Goal: Navigation & Orientation: Go to known website

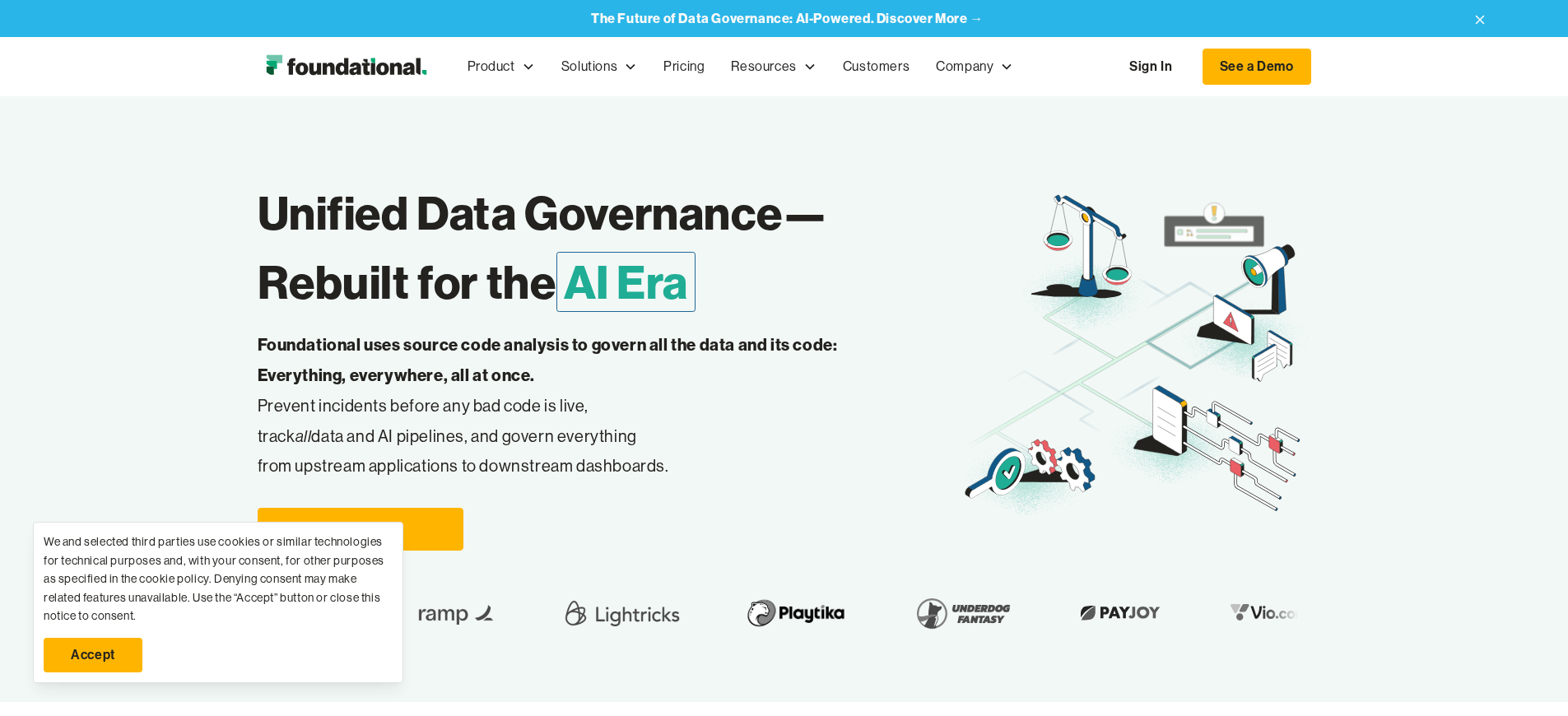
scroll to position [6024, 0]
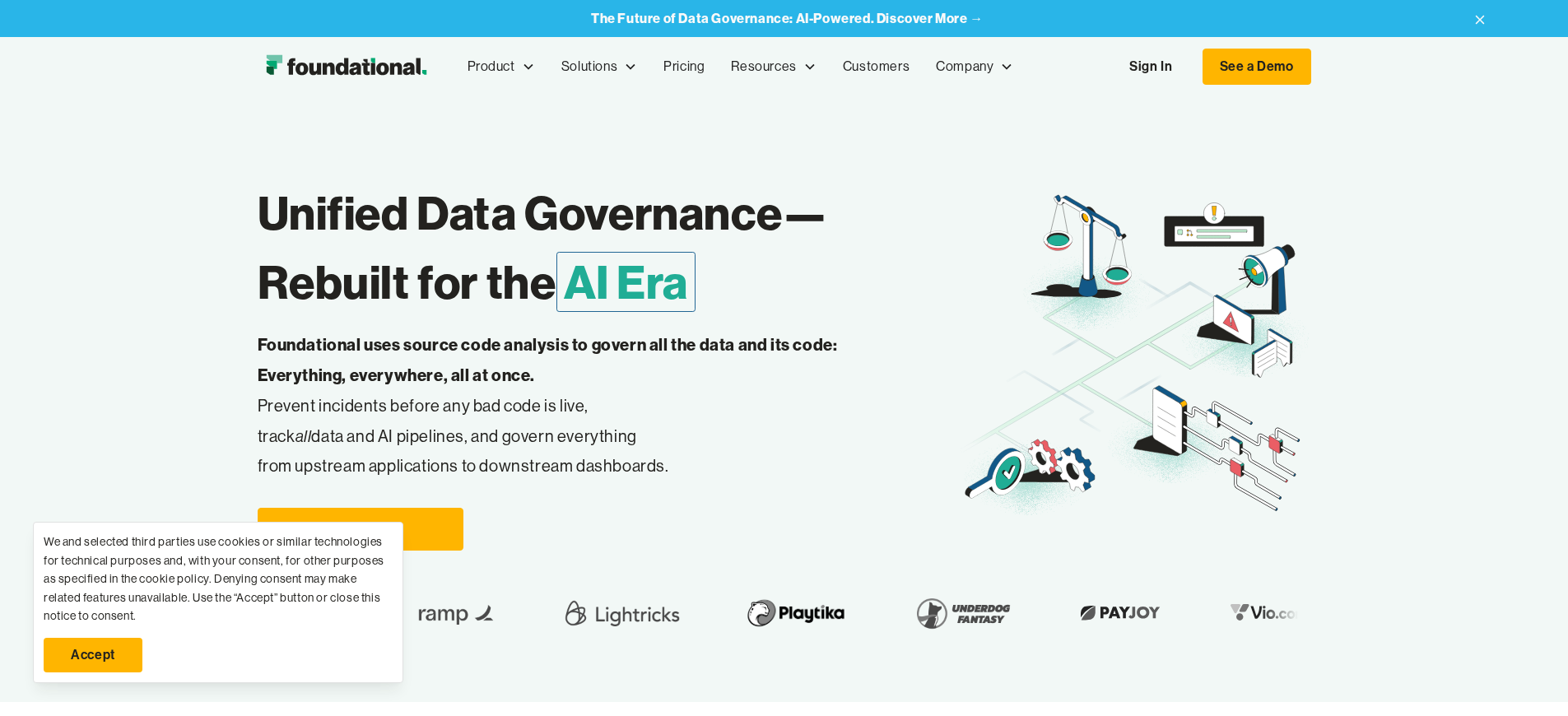
click at [93, 655] on link "Accept" at bounding box center [93, 654] width 99 height 34
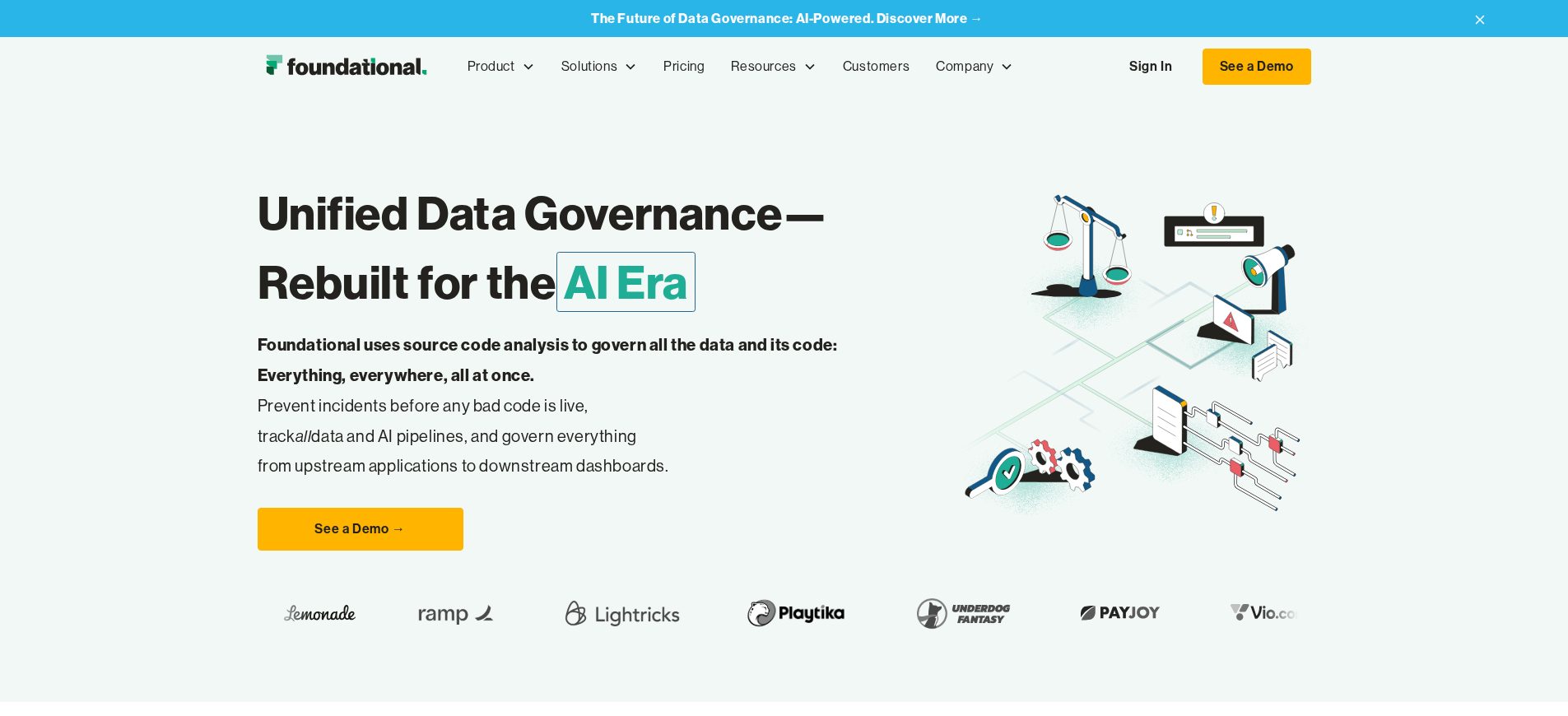
click at [1188, 67] on link "Sign In" at bounding box center [1151, 66] width 76 height 34
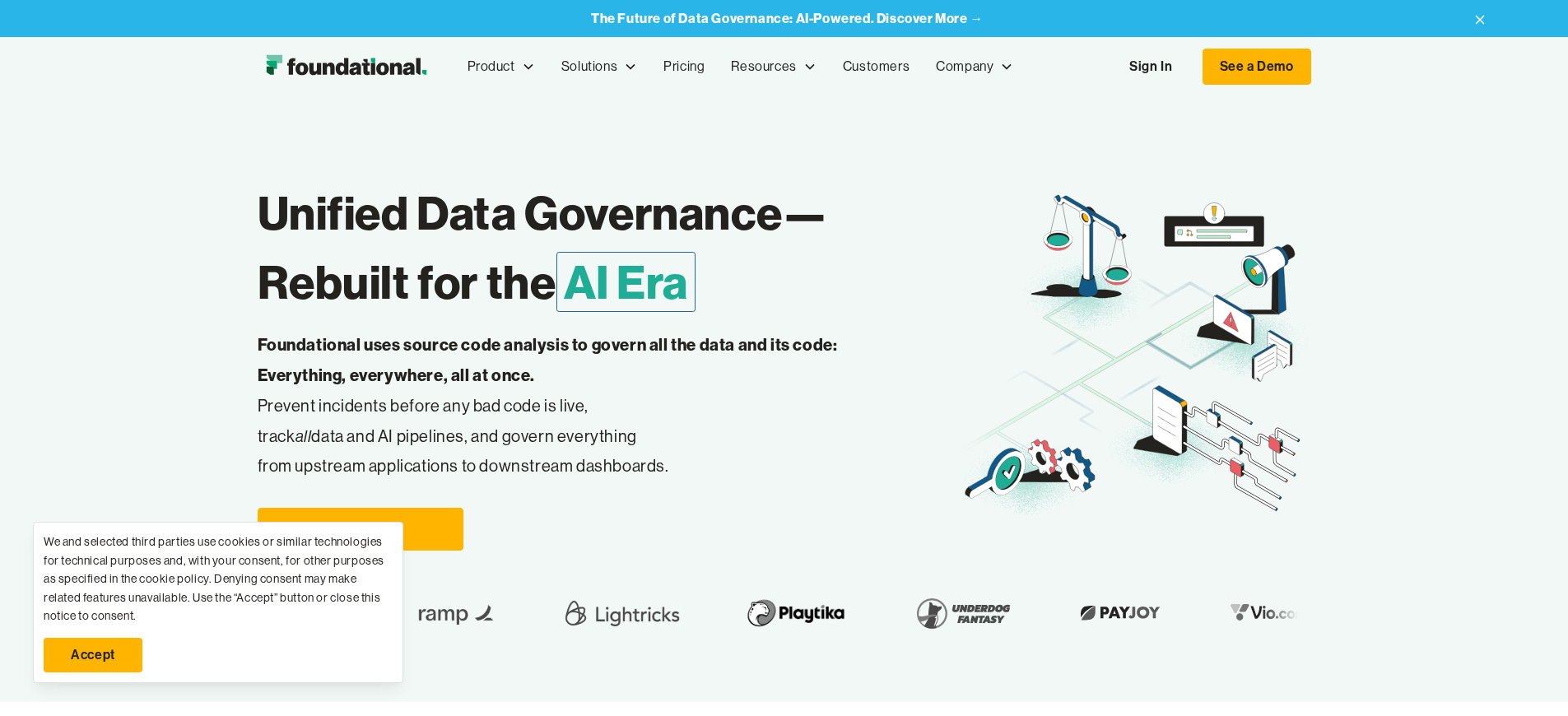
click at [1188, 67] on link "Sign In" at bounding box center [1151, 66] width 76 height 34
click at [93, 655] on link "Accept" at bounding box center [93, 654] width 99 height 34
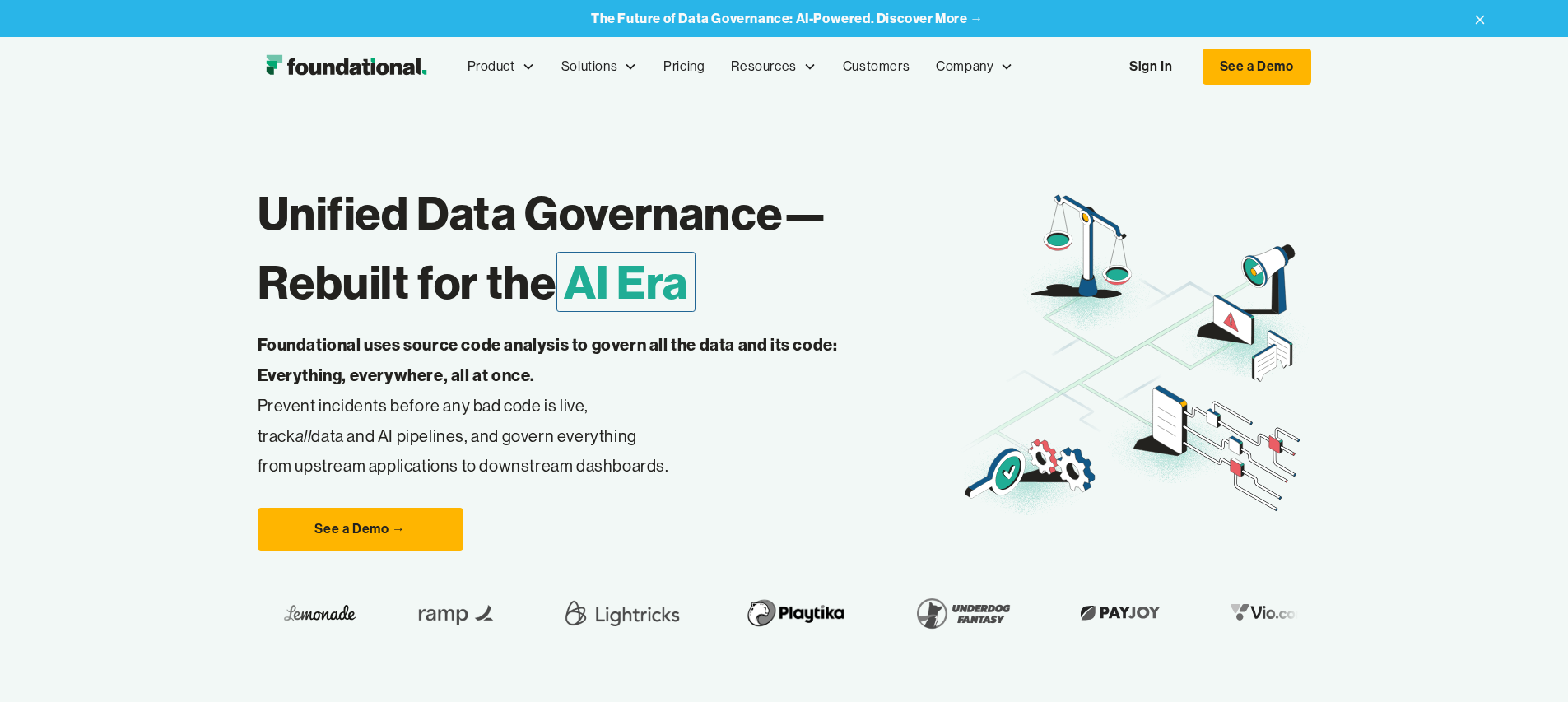
click at [1188, 67] on link "Sign In" at bounding box center [1151, 66] width 76 height 34
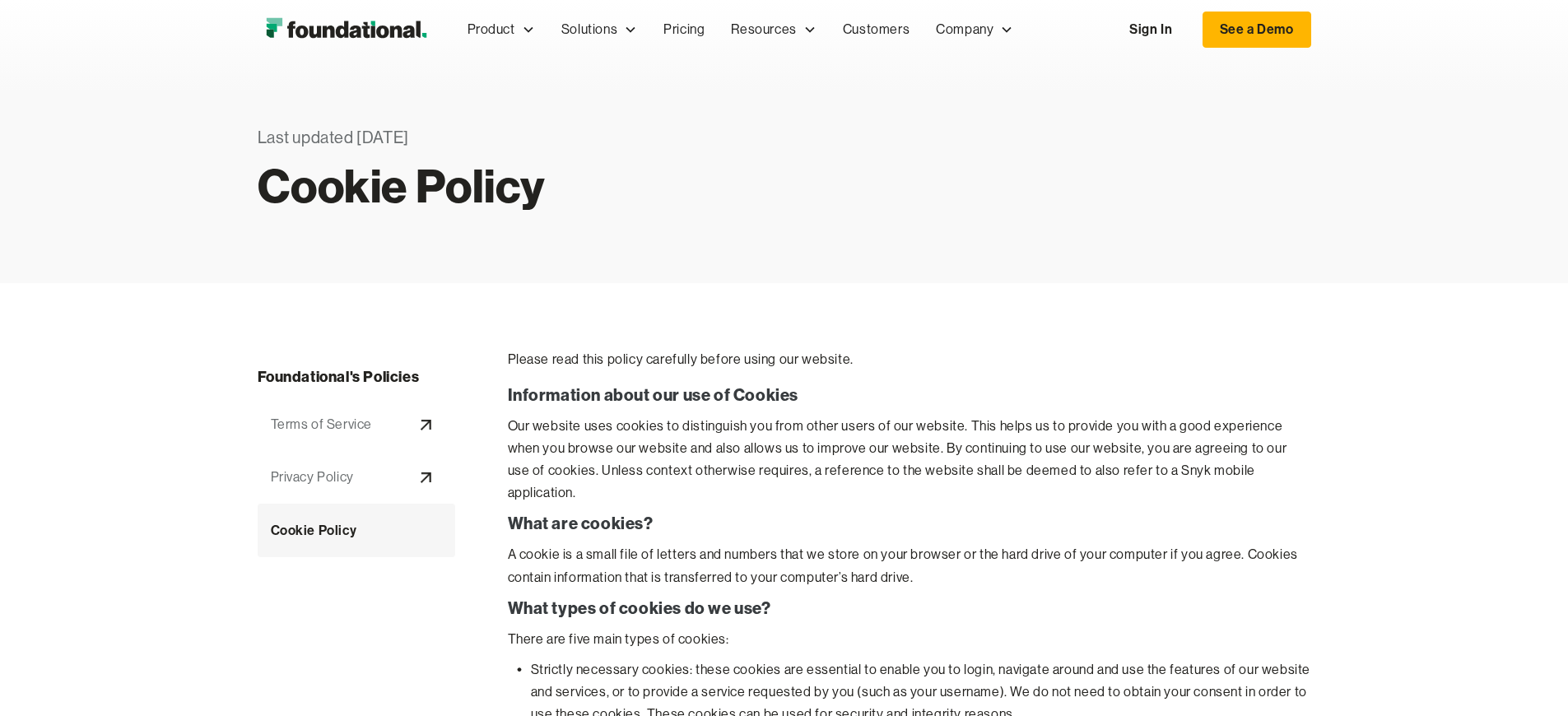
click at [1188, 30] on link "Sign In" at bounding box center [1151, 29] width 76 height 34
